Goal: Task Accomplishment & Management: Manage account settings

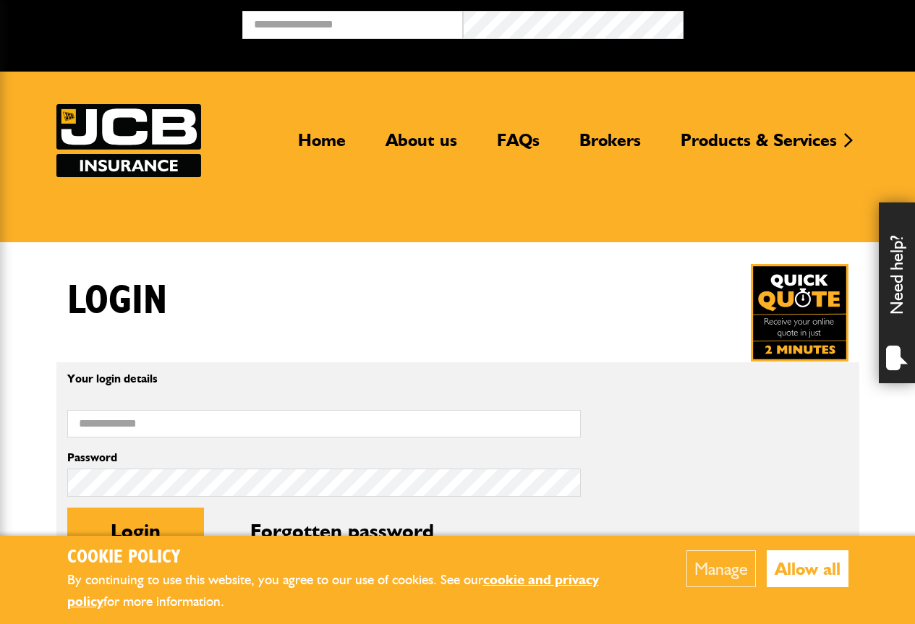
scroll to position [217, 0]
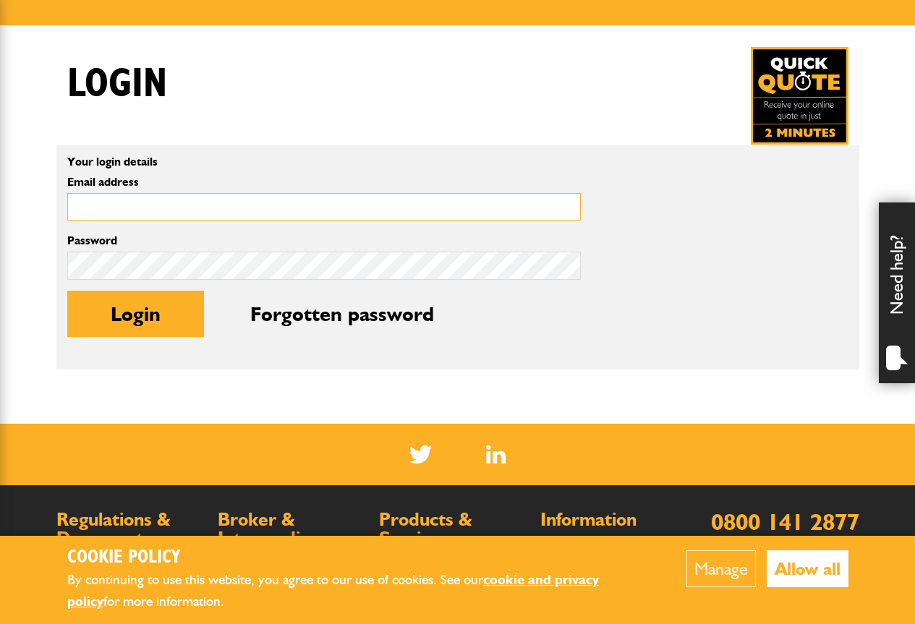
click at [131, 206] on input "Email address" at bounding box center [324, 207] width 514 height 28
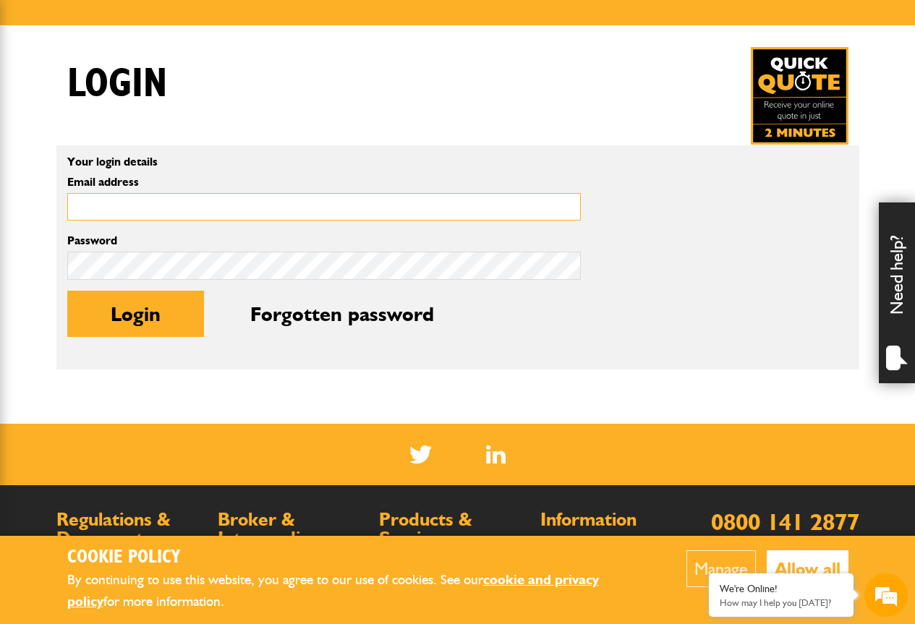
type input "**********"
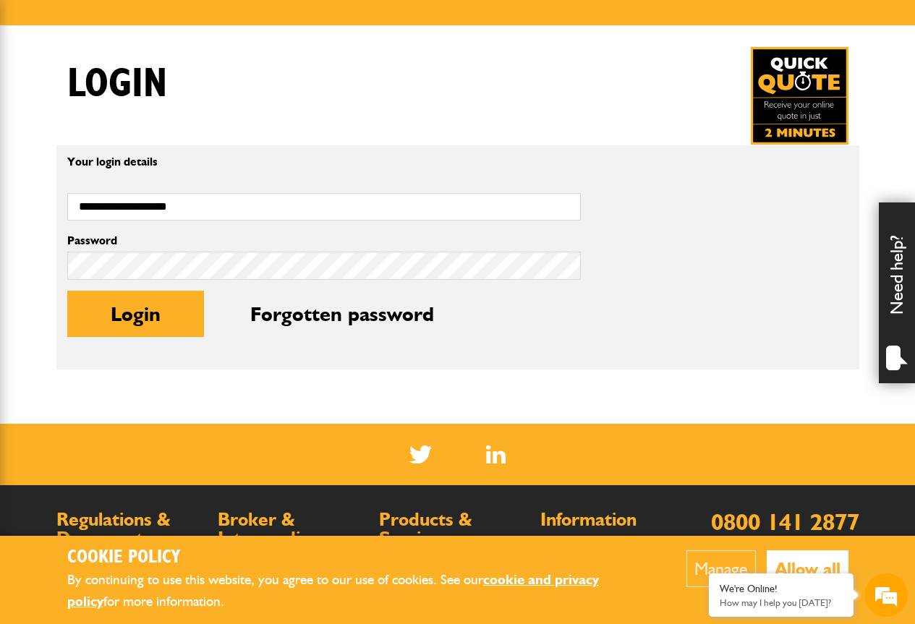
click at [337, 420] on body "Cookie Policy By continuing to use this website, you agree to our use of cookie…" at bounding box center [457, 309] width 915 height 1053
click at [116, 318] on button "Login" at bounding box center [135, 314] width 137 height 46
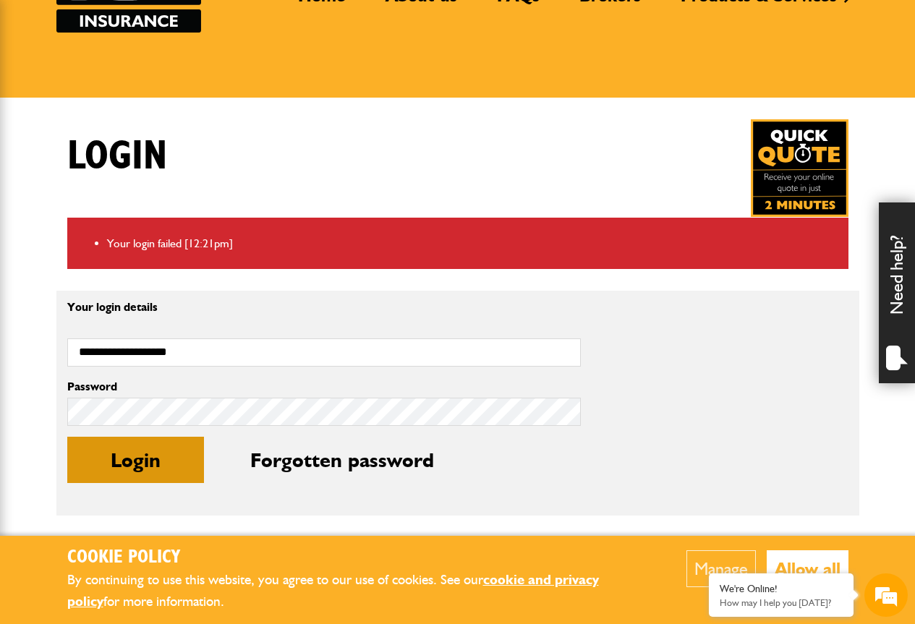
click at [114, 457] on button "Login" at bounding box center [135, 460] width 137 height 46
